Goal: Task Accomplishment & Management: Manage account settings

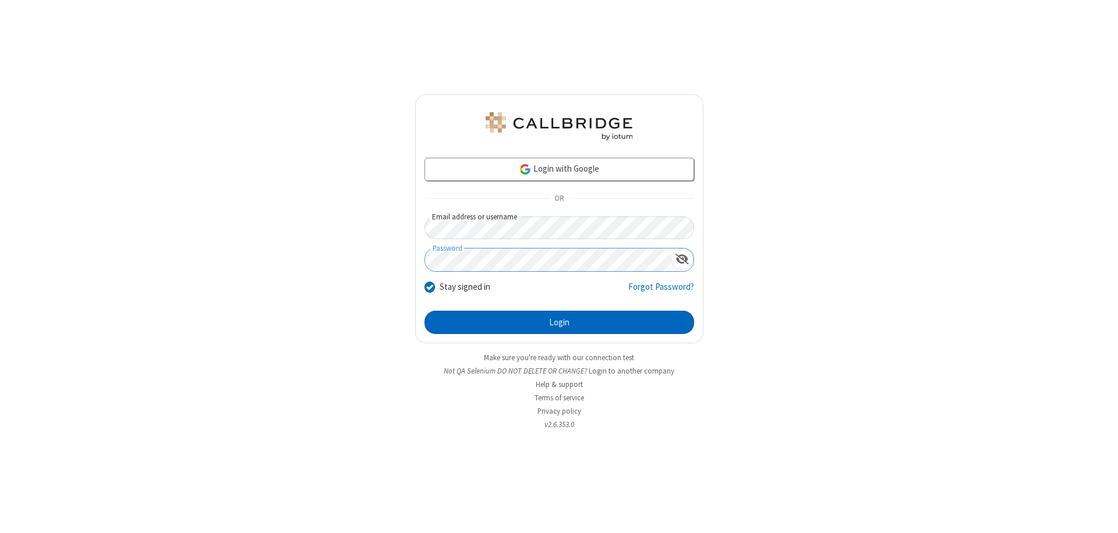
click at [559, 323] on button "Login" at bounding box center [559, 322] width 270 height 23
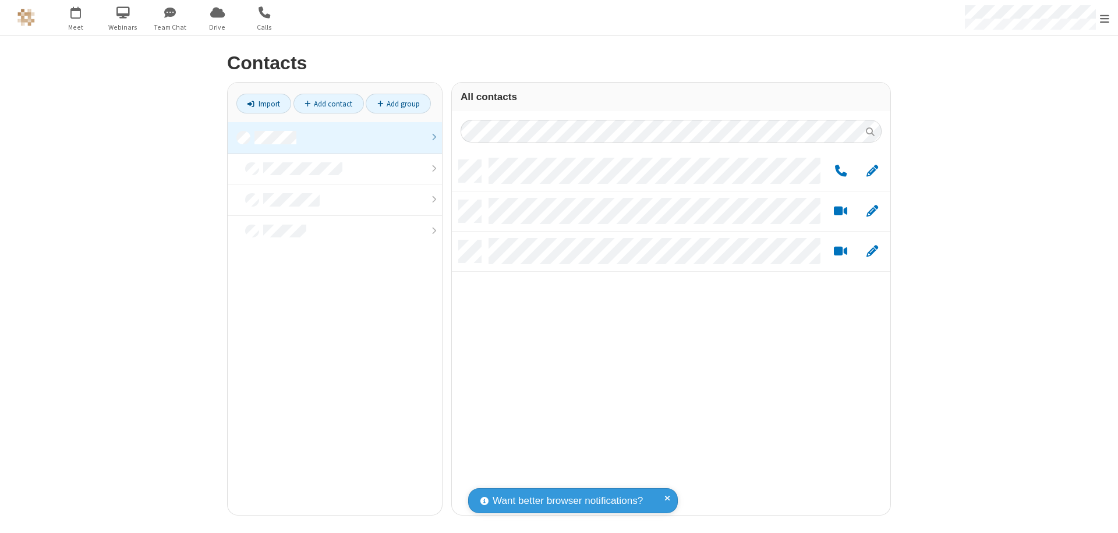
scroll to position [355, 430]
click at [335, 137] on link at bounding box center [335, 137] width 214 height 31
click at [872, 171] on span "Edit" at bounding box center [872, 171] width 12 height 15
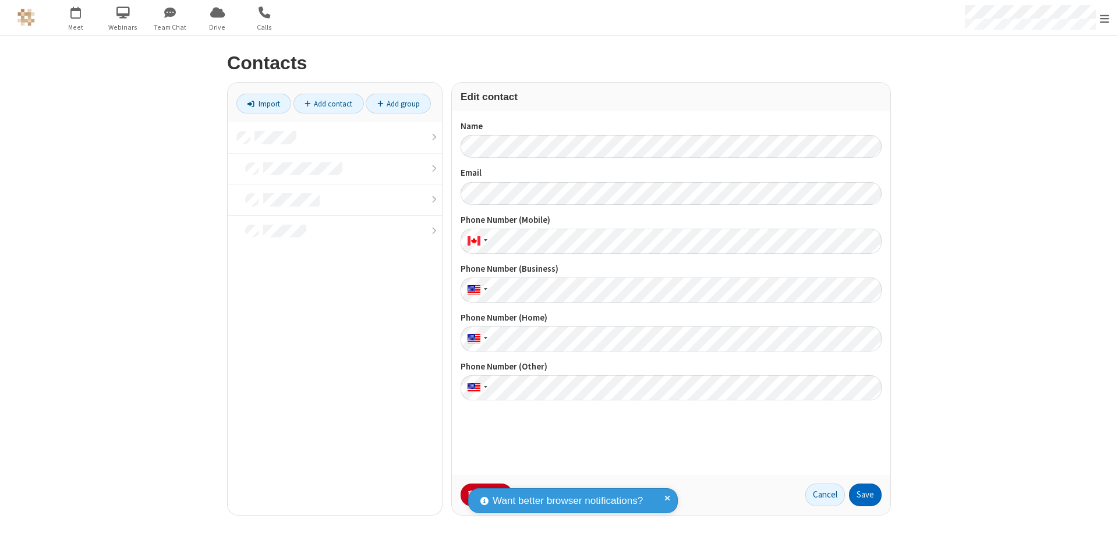
click at [865, 495] on button "Save" at bounding box center [865, 495] width 33 height 23
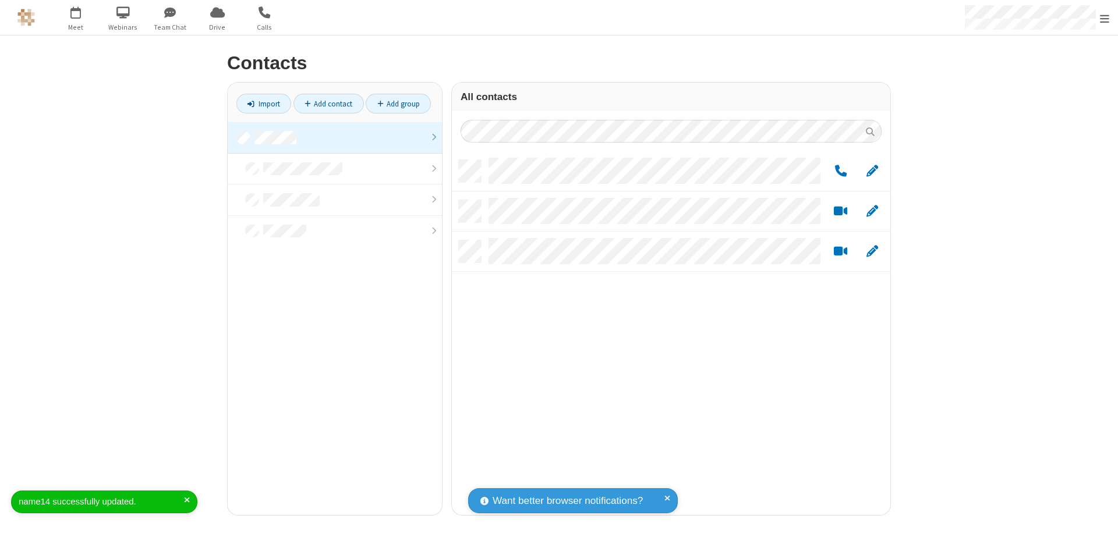
scroll to position [355, 430]
